Goal: Information Seeking & Learning: Learn about a topic

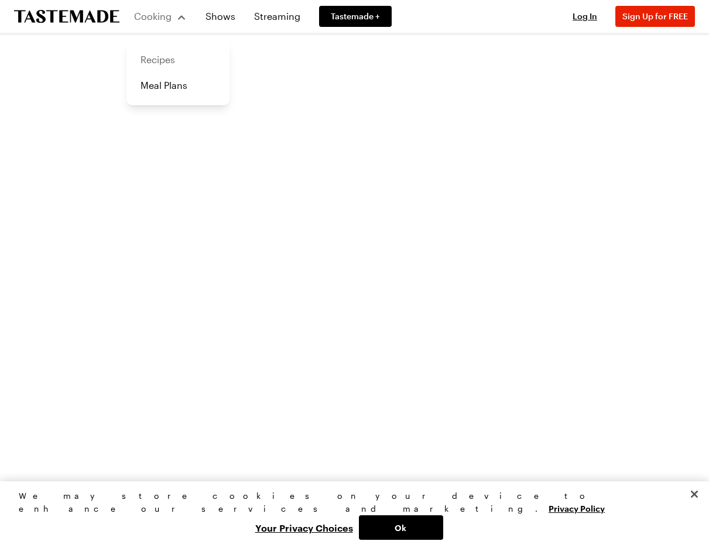
click at [174, 57] on link "Recipes" at bounding box center [177, 60] width 89 height 26
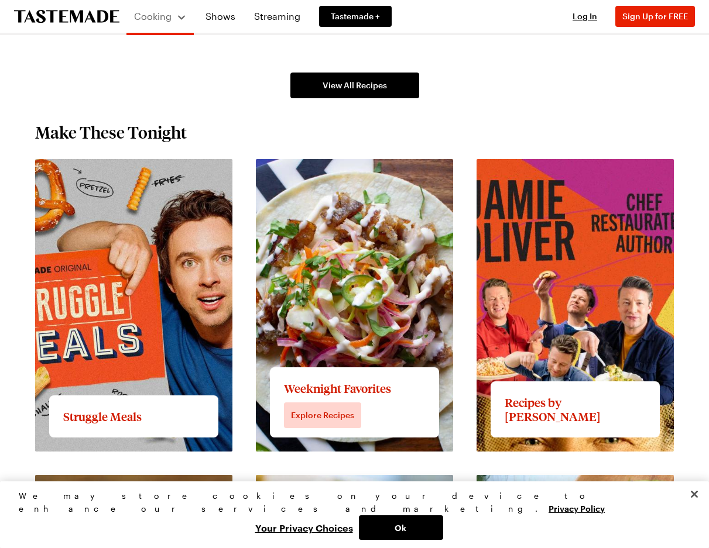
scroll to position [878, 0]
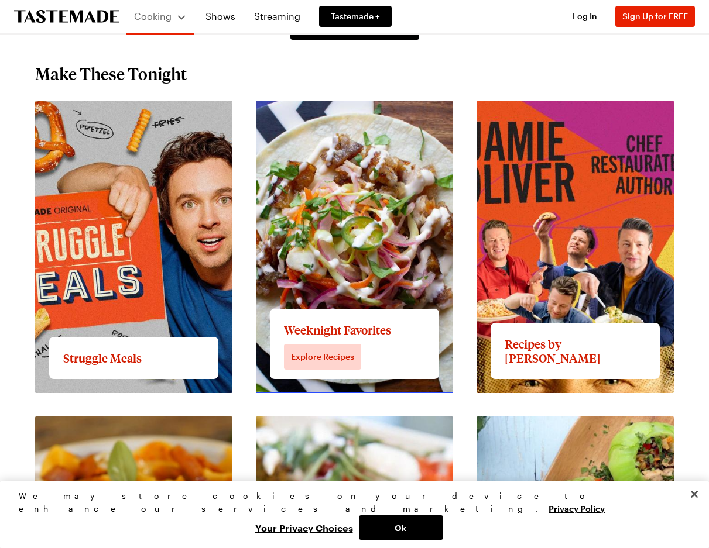
click at [328, 113] on link "View full content for Weeknight Favorites" at bounding box center [347, 107] width 183 height 11
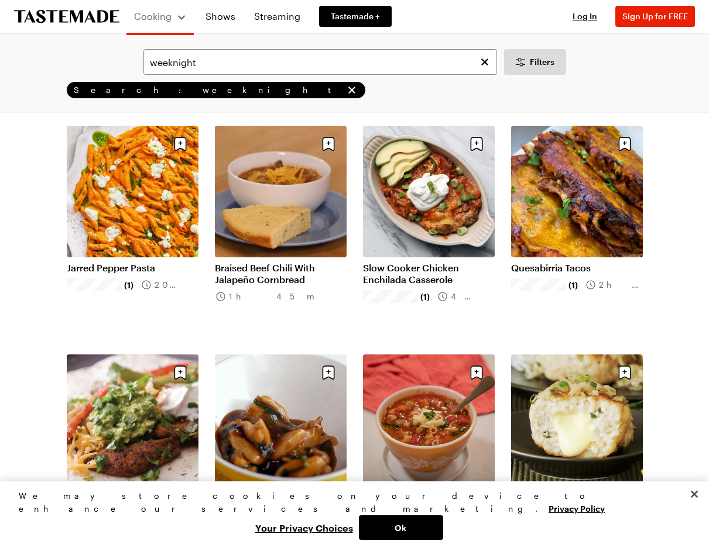
scroll to position [995, 0]
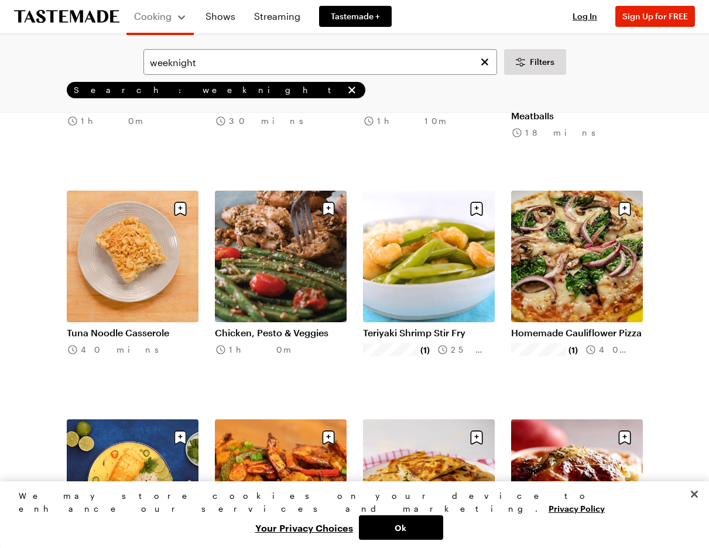
scroll to position [1405, 0]
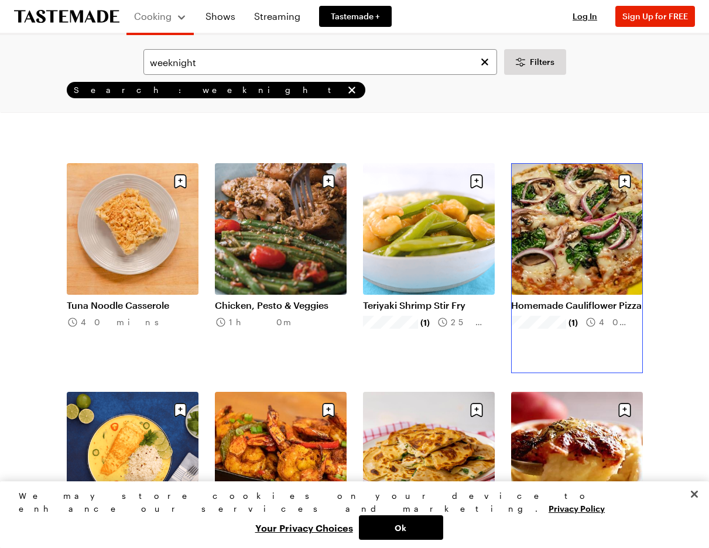
click at [603, 300] on link "Homemade Cauliflower Pizza" at bounding box center [577, 306] width 132 height 12
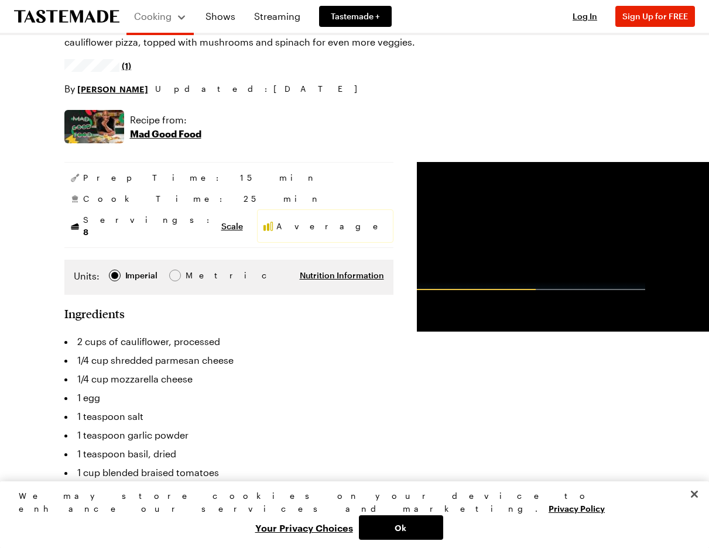
scroll to position [59, 0]
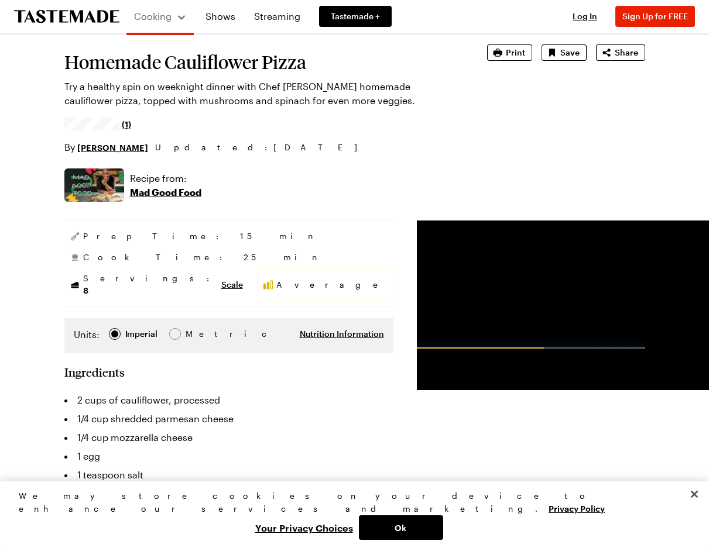
click at [64, 198] on img at bounding box center [94, 185] width 60 height 33
click at [66, 198] on img at bounding box center [94, 185] width 60 height 33
click at [130, 200] on p "Mad Good Food" at bounding box center [165, 193] width 71 height 14
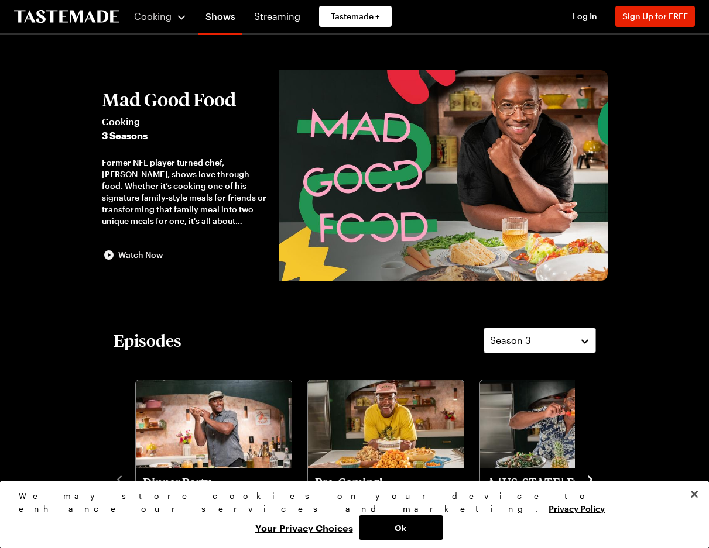
click at [118, 261] on span "Watch Now" at bounding box center [140, 255] width 44 height 12
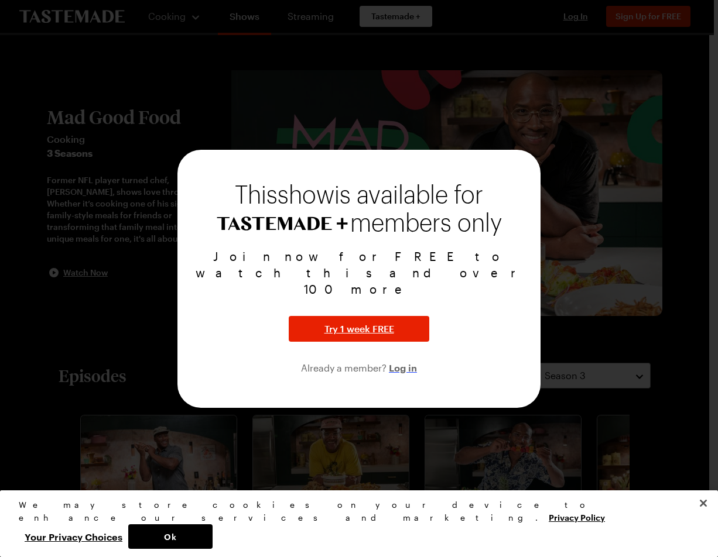
click at [402, 361] on span "Log in" at bounding box center [403, 368] width 28 height 14
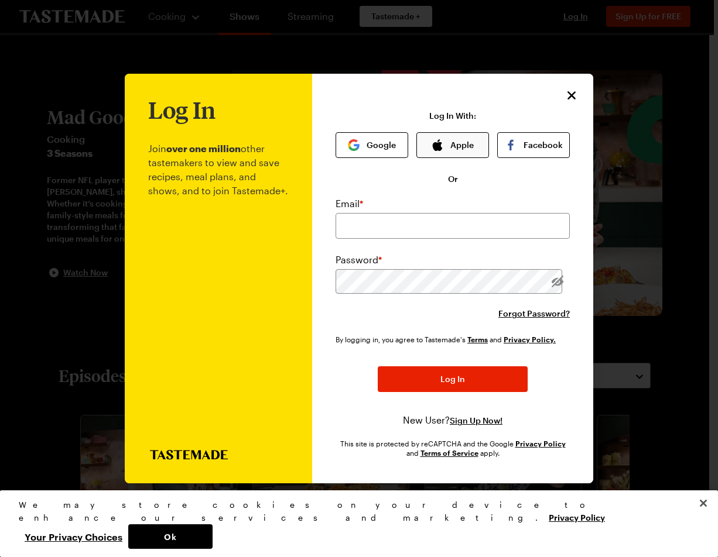
click at [463, 148] on button "Apple" at bounding box center [452, 145] width 73 height 26
